Goal: Task Accomplishment & Management: Use online tool/utility

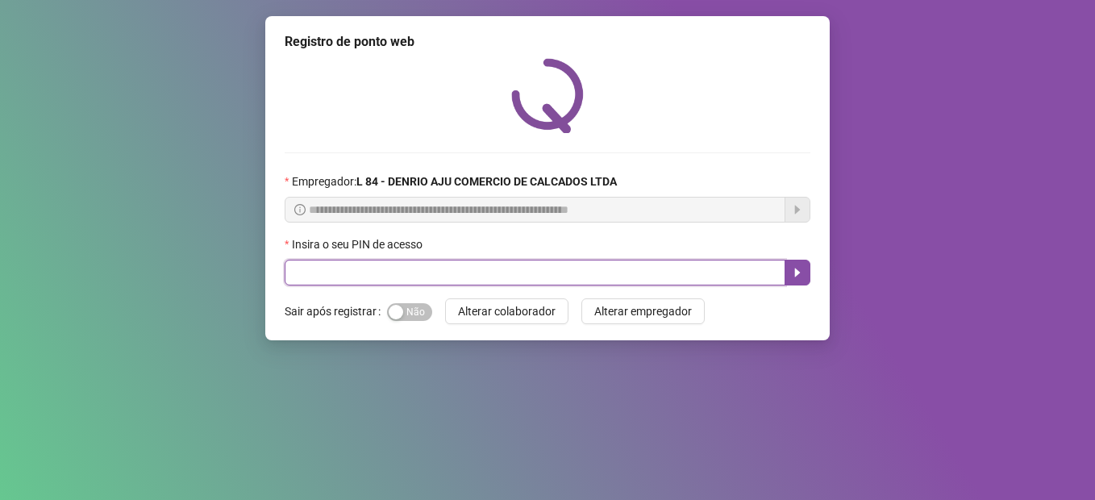
click at [385, 268] on input "text" at bounding box center [535, 273] width 501 height 26
type input "*****"
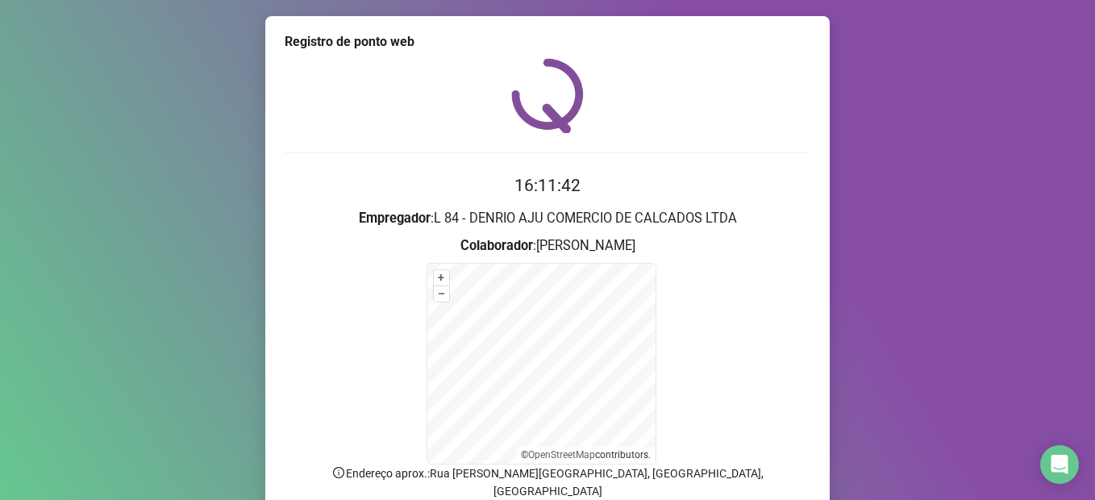
scroll to position [125, 0]
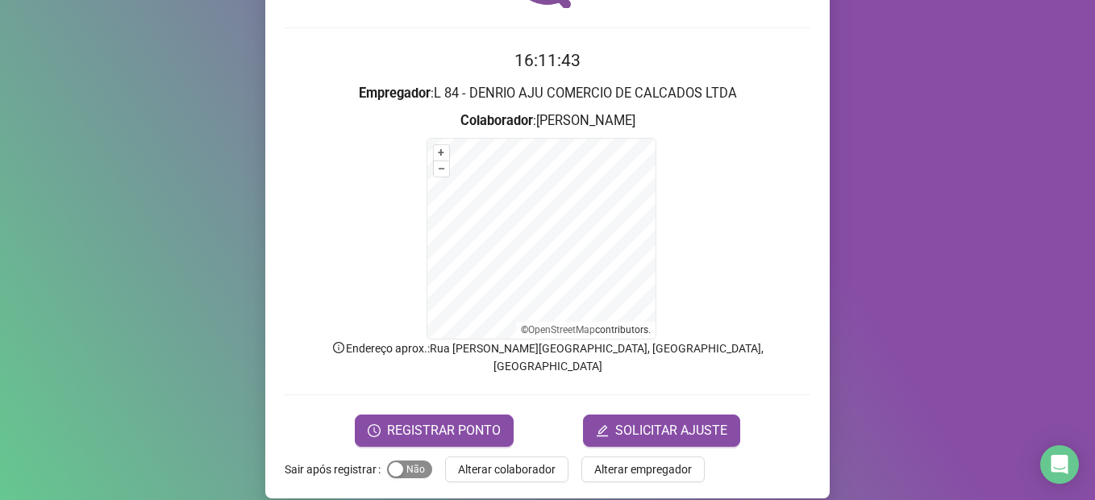
click at [401, 460] on span "Sim Não" at bounding box center [409, 469] width 45 height 18
click at [425, 422] on button "REGISTRAR PONTO" at bounding box center [434, 430] width 159 height 32
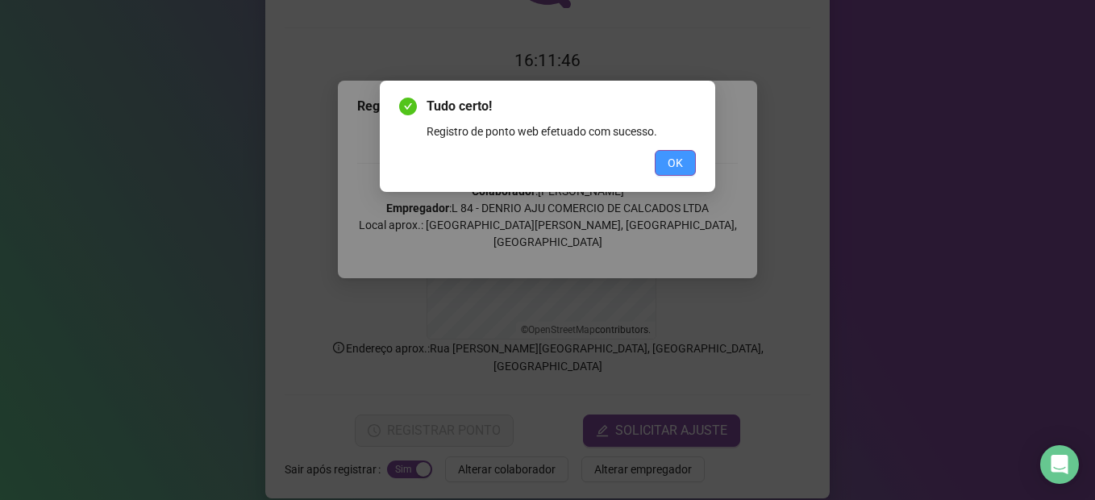
click at [680, 169] on span "OK" at bounding box center [675, 163] width 15 height 18
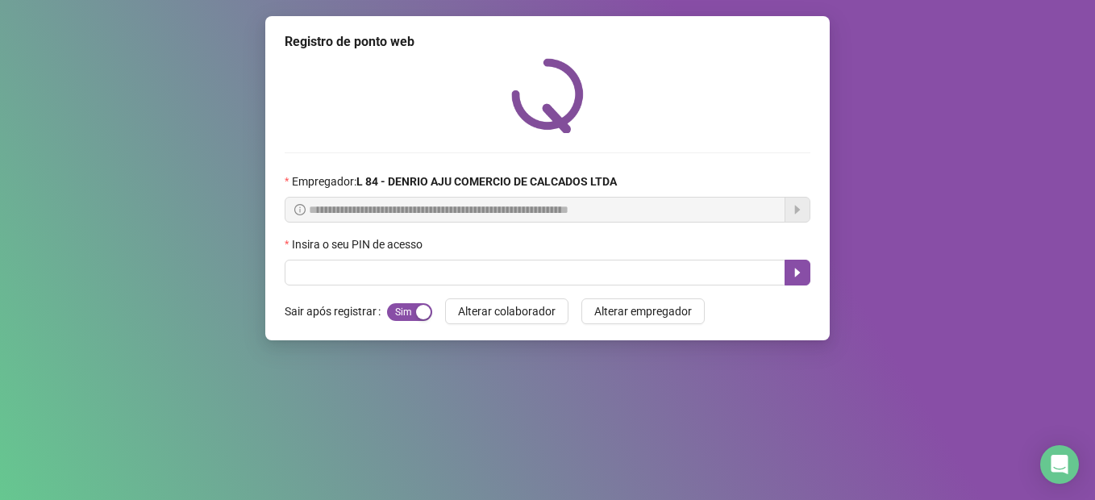
scroll to position [0, 0]
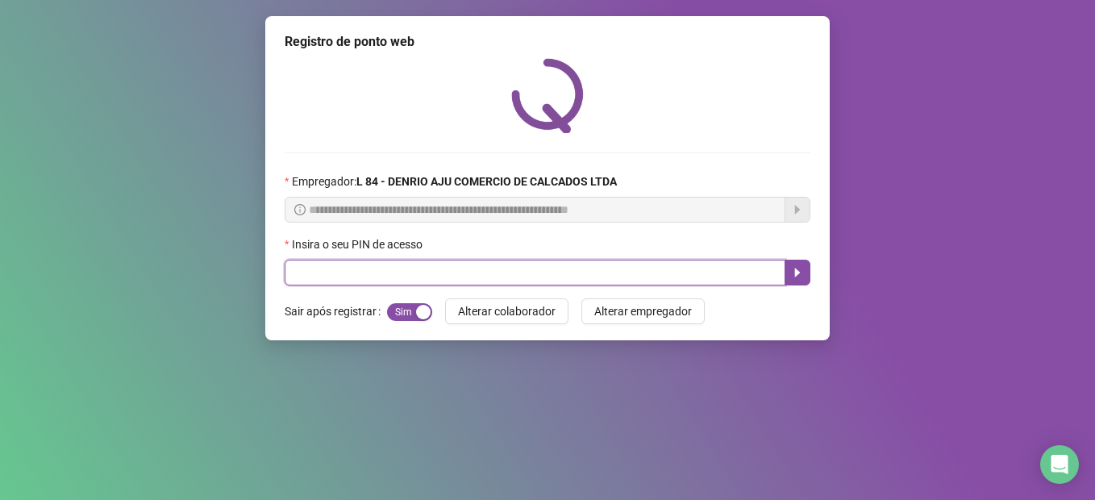
click at [568, 276] on input "text" at bounding box center [535, 273] width 501 height 26
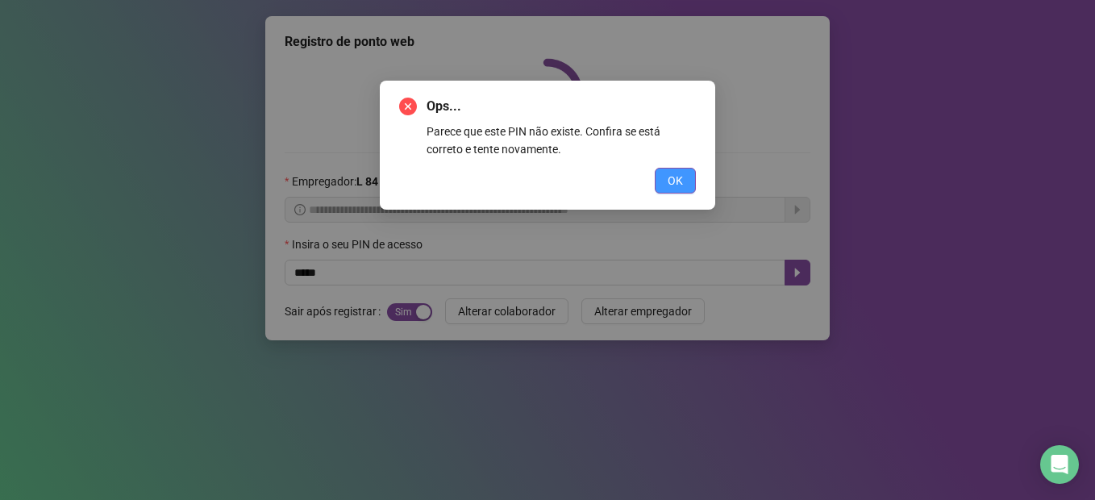
drag, startPoint x: 655, startPoint y: 171, endPoint x: 661, endPoint y: 179, distance: 9.8
click at [661, 178] on button "OK" at bounding box center [675, 181] width 41 height 26
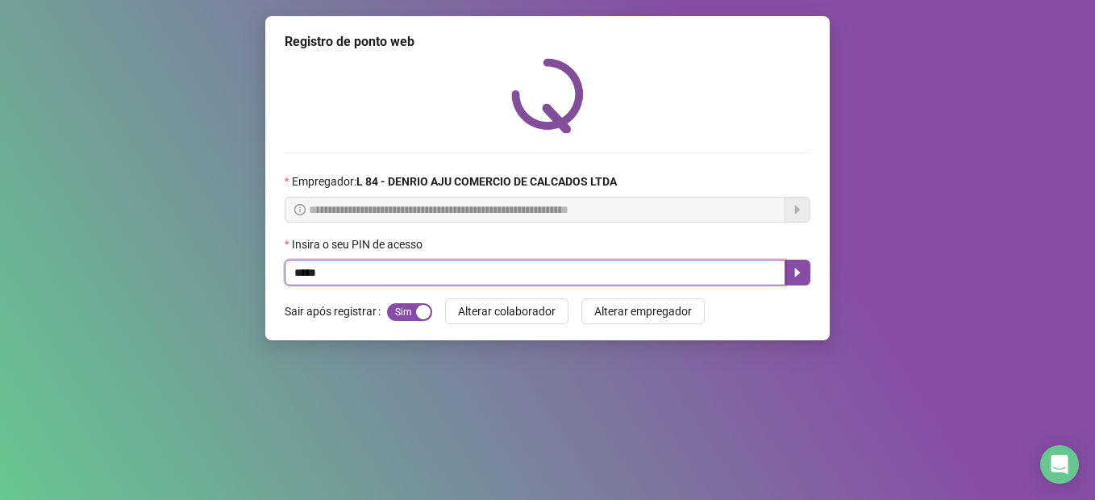
drag, startPoint x: 331, startPoint y: 273, endPoint x: 217, endPoint y: 272, distance: 114.5
click at [217, 272] on div "**********" at bounding box center [547, 250] width 1095 height 500
type input "*****"
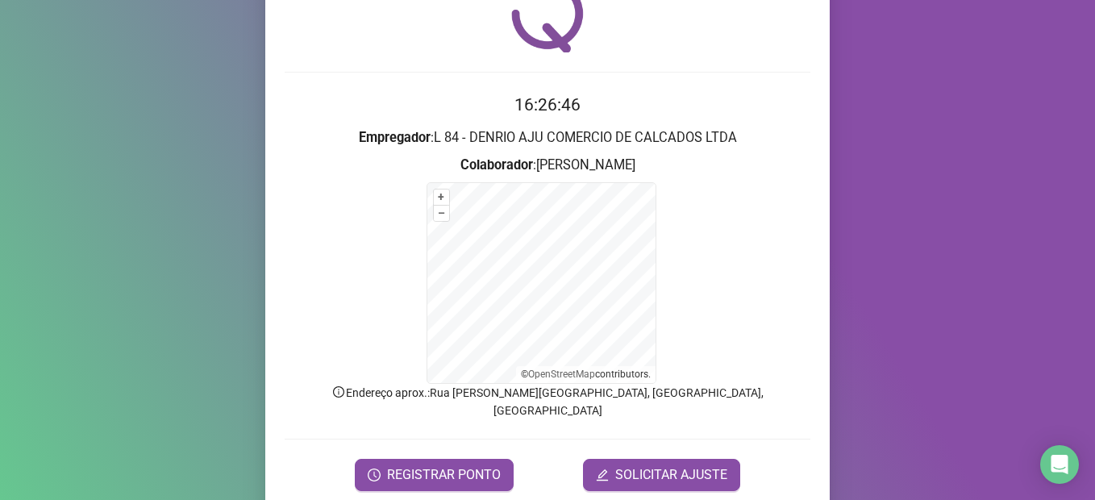
scroll to position [125, 0]
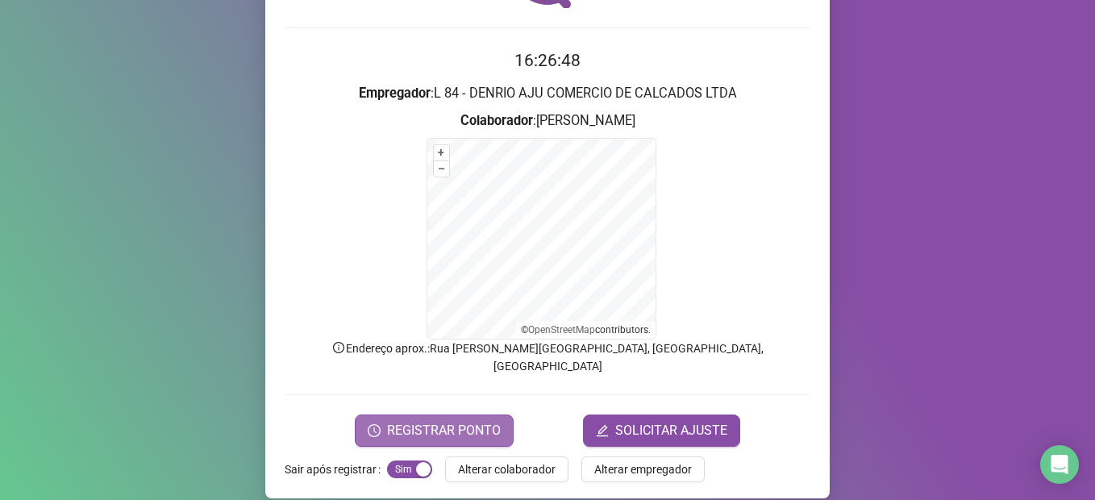
click at [430, 422] on button "REGISTRAR PONTO" at bounding box center [434, 430] width 159 height 32
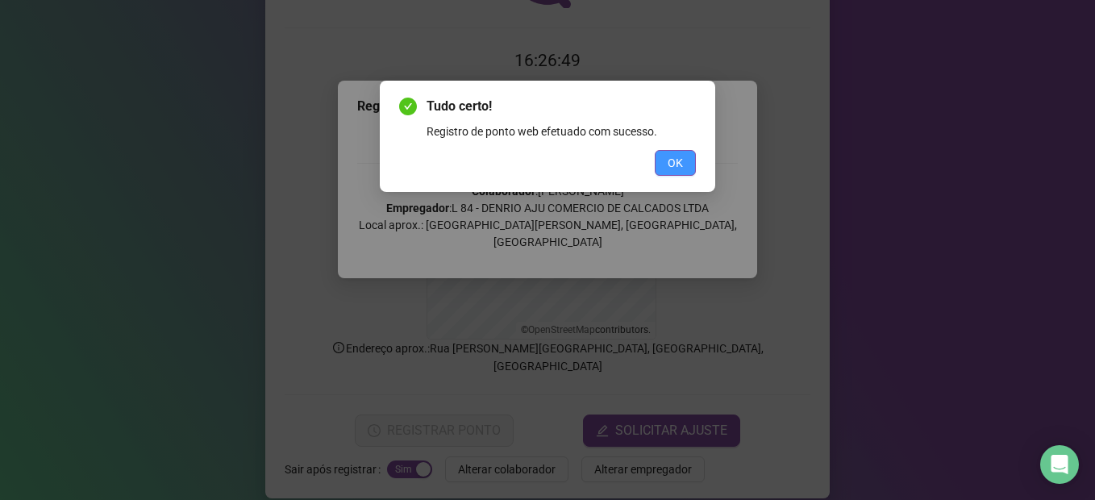
click at [682, 158] on span "OK" at bounding box center [675, 163] width 15 height 18
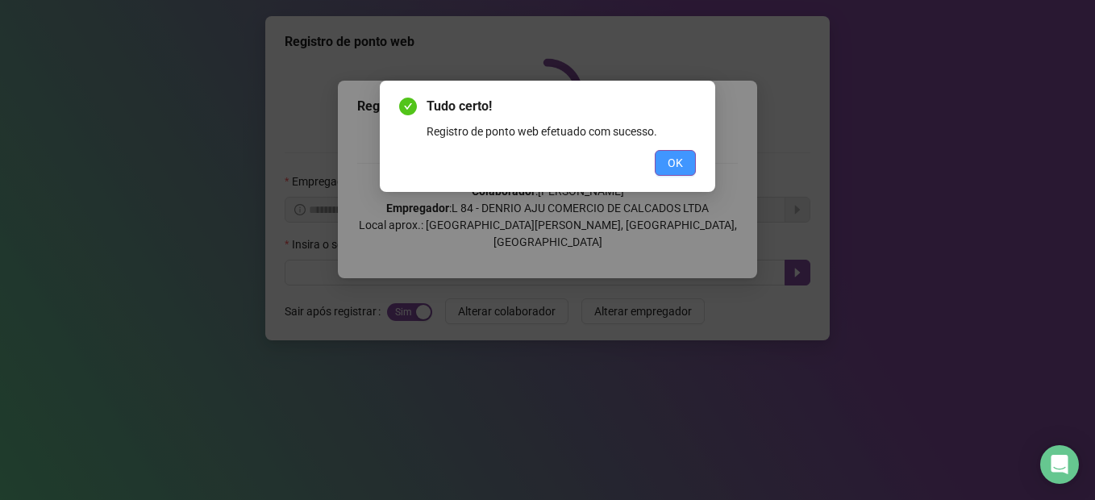
scroll to position [0, 0]
